Goal: Task Accomplishment & Management: Complete application form

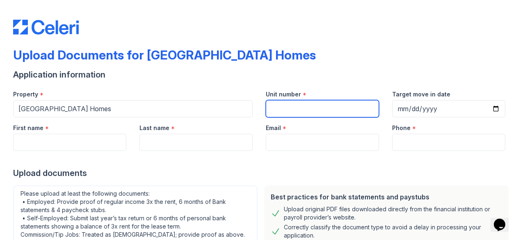
click at [290, 110] on input "Unit number" at bounding box center [322, 108] width 113 height 17
type input "2212"
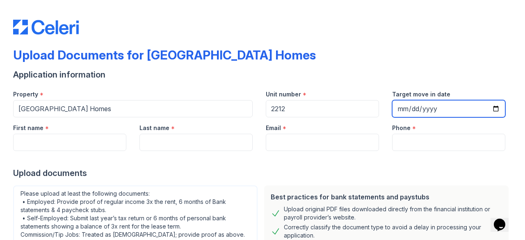
click at [440, 107] on input "Target move in date" at bounding box center [448, 108] width 113 height 17
type input "[DATE]"
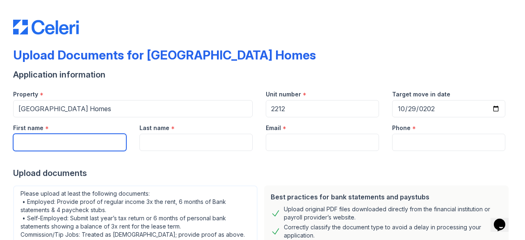
click at [89, 139] on input "First name" at bounding box center [69, 142] width 113 height 17
type input "[PERSON_NAME]"
type input "YE"
type input "[EMAIL_ADDRESS][DOMAIN_NAME]"
type input "9158200543"
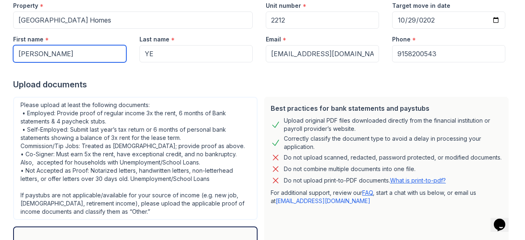
scroll to position [41, 0]
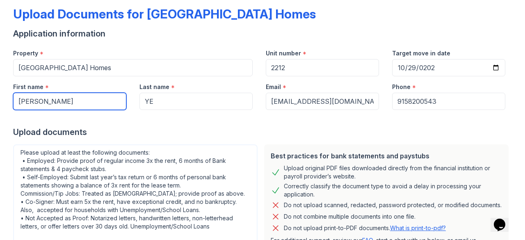
click at [64, 97] on input "[PERSON_NAME]" at bounding box center [69, 101] width 113 height 17
type input "J"
type input "[PERSON_NAME]"
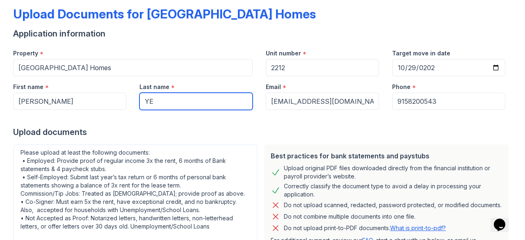
click at [177, 103] on input "YE" at bounding box center [195, 101] width 113 height 17
type input "Ye"
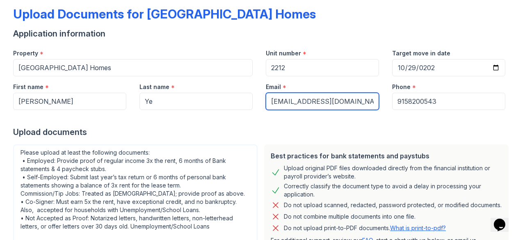
drag, startPoint x: 346, startPoint y: 101, endPoint x: 263, endPoint y: 101, distance: 83.7
click at [266, 101] on input "[EMAIL_ADDRESS][DOMAIN_NAME]" at bounding box center [322, 101] width 113 height 17
type input "[EMAIL_ADDRESS][DOMAIN_NAME]"
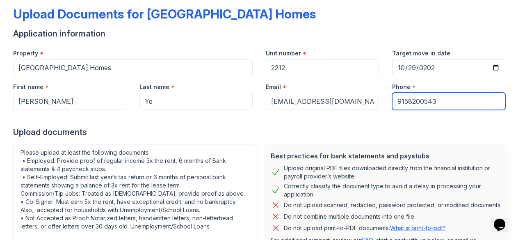
drag, startPoint x: 466, startPoint y: 99, endPoint x: 404, endPoint y: 100, distance: 62.4
click at [404, 100] on input "9158200543" at bounding box center [448, 101] width 113 height 17
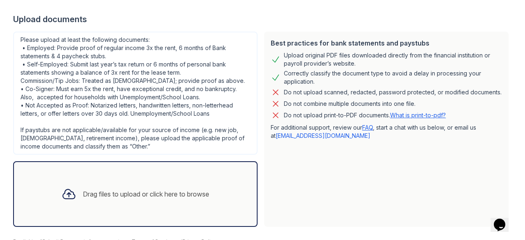
scroll to position [164, 0]
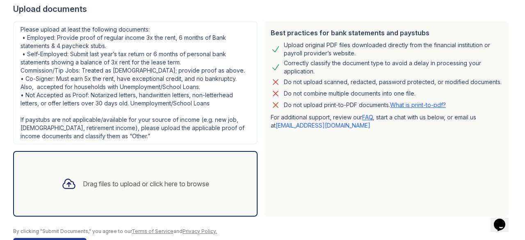
type input "9157808885"
click at [165, 164] on div "Drag files to upload or click here to browse" at bounding box center [135, 184] width 245 height 66
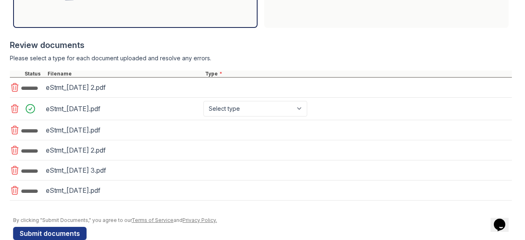
scroll to position [365, 0]
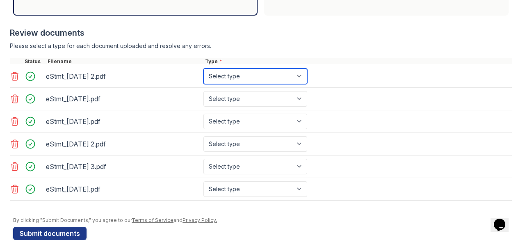
click at [256, 80] on select "Select type Paystub Bank Statement Offer Letter Tax Documents Benefit Award Let…" at bounding box center [255, 77] width 104 height 16
click at [203, 69] on select "Select type Paystub Bank Statement Offer Letter Tax Documents Benefit Award Let…" at bounding box center [255, 77] width 104 height 16
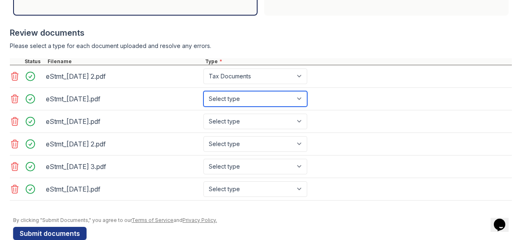
click at [240, 96] on select "Select type Paystub Bank Statement Offer Letter Tax Documents Benefit Award Let…" at bounding box center [255, 99] width 104 height 16
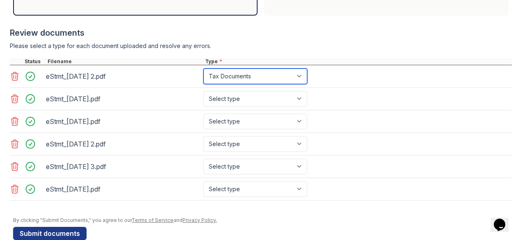
click at [242, 77] on select "Select type Paystub Bank Statement Offer Letter Tax Documents Benefit Award Let…" at bounding box center [255, 77] width 104 height 16
select select "bank_statement"
click at [203, 69] on select "Select type Paystub Bank Statement Offer Letter Tax Documents Benefit Award Let…" at bounding box center [255, 77] width 104 height 16
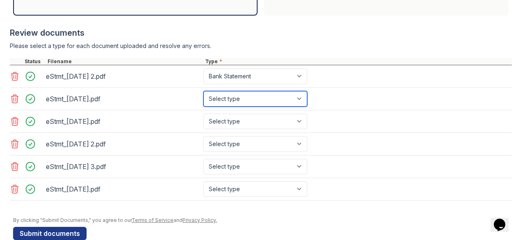
click at [239, 94] on select "Select type Paystub Bank Statement Offer Letter Tax Documents Benefit Award Let…" at bounding box center [255, 99] width 104 height 16
select select "bank_statement"
click at [203, 91] on select "Select type Paystub Bank Statement Offer Letter Tax Documents Benefit Award Let…" at bounding box center [255, 99] width 104 height 16
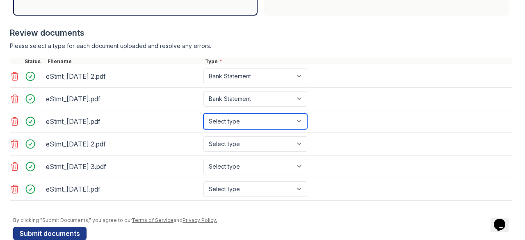
click at [238, 114] on select "Select type Paystub Bank Statement Offer Letter Tax Documents Benefit Award Let…" at bounding box center [255, 122] width 104 height 16
select select "bank_statement"
click at [203, 114] on select "Select type Paystub Bank Statement Offer Letter Tax Documents Benefit Award Let…" at bounding box center [255, 122] width 104 height 16
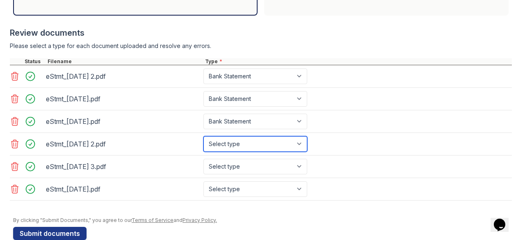
click at [240, 140] on select "Select type Paystub Bank Statement Offer Letter Tax Documents Benefit Award Let…" at bounding box center [255, 144] width 104 height 16
select select "bank_statement"
click at [203, 136] on select "Select type Paystub Bank Statement Offer Letter Tax Documents Benefit Award Let…" at bounding box center [255, 144] width 104 height 16
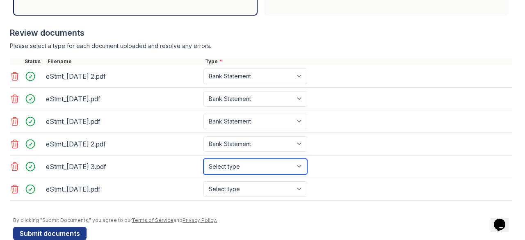
click at [238, 160] on select "Select type Paystub Bank Statement Offer Letter Tax Documents Benefit Award Let…" at bounding box center [255, 167] width 104 height 16
select select "bank_statement"
click at [203, 159] on select "Select type Paystub Bank Statement Offer Letter Tax Documents Benefit Award Let…" at bounding box center [255, 167] width 104 height 16
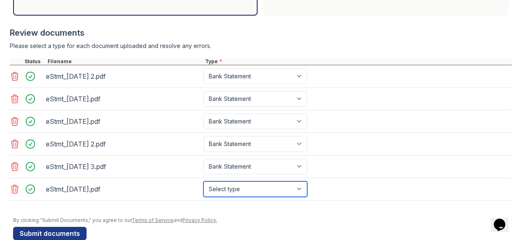
drag, startPoint x: 238, startPoint y: 186, endPoint x: 238, endPoint y: 179, distance: 6.6
click at [238, 186] on select "Select type Paystub Bank Statement Offer Letter Tax Documents Benefit Award Let…" at bounding box center [255, 189] width 104 height 16
select select "bank_statement"
click at [203, 181] on select "Select type Paystub Bank Statement Offer Letter Tax Documents Benefit Award Let…" at bounding box center [255, 189] width 104 height 16
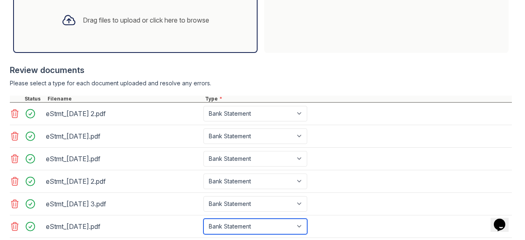
scroll to position [255, 0]
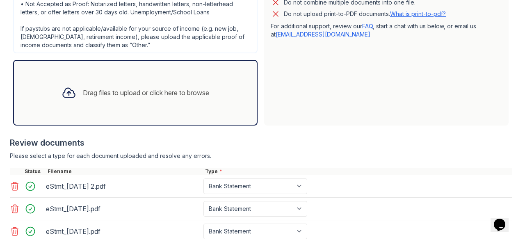
click at [91, 101] on div "Drag files to upload or click here to browse" at bounding box center [135, 93] width 161 height 28
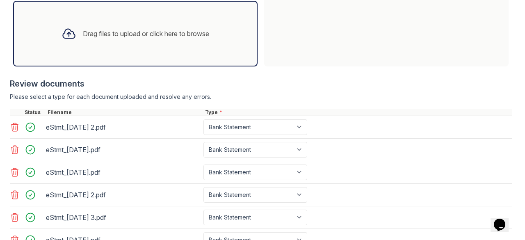
scroll to position [398, 0]
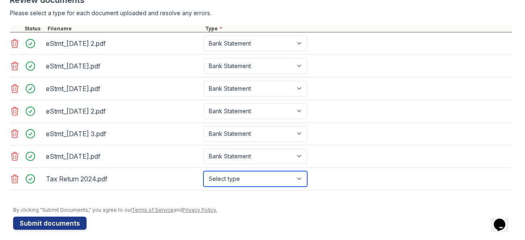
click at [238, 175] on select "Select type Paystub Bank Statement Offer Letter Tax Documents Benefit Award Let…" at bounding box center [255, 179] width 104 height 16
select select "tax_documents"
click at [203, 171] on select "Select type Paystub Bank Statement Offer Letter Tax Documents Benefit Award Let…" at bounding box center [255, 179] width 104 height 16
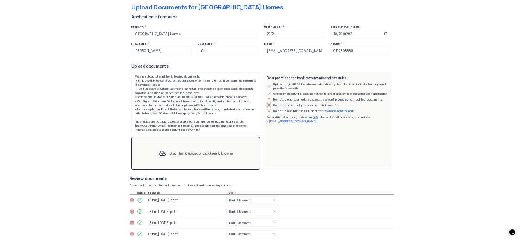
scroll to position [0, 0]
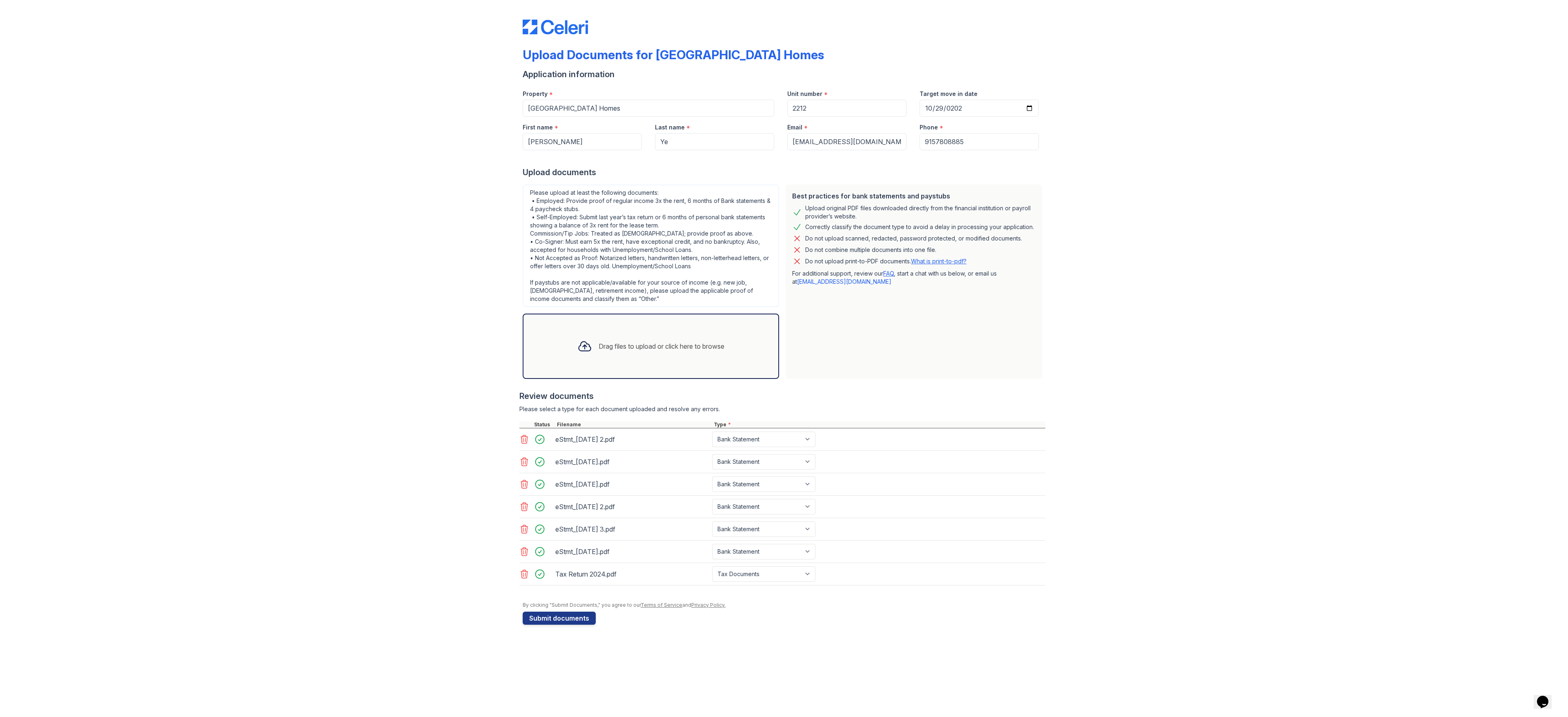
click at [523, 239] on div "Upload Documents for [GEOGRAPHIC_DATA] Homes Application information Property *…" at bounding box center [784, 321] width 1542 height 641
click at [523, 239] on button "Submit documents" at bounding box center [559, 618] width 73 height 13
